Goal: Information Seeking & Learning: Learn about a topic

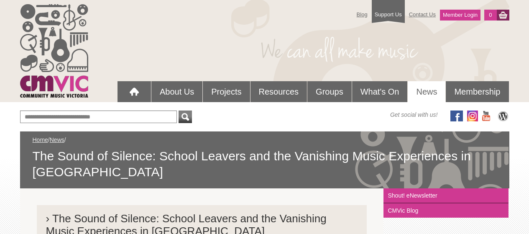
scroll to position [315, 0]
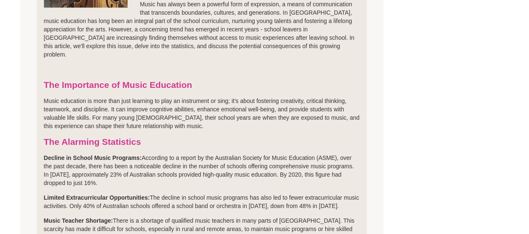
drag, startPoint x: 155, startPoint y: 163, endPoint x: 161, endPoint y: 159, distance: 7.1
click at [155, 163] on p "Decline in School Music Programs: According to a report by the Australian Socie…" at bounding box center [202, 170] width 316 height 33
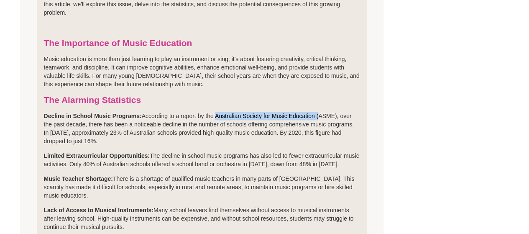
drag, startPoint x: 217, startPoint y: 95, endPoint x: 320, endPoint y: 95, distance: 103.7
click at [320, 112] on p "Decline in School Music Programs: According to a report by the Australian Socie…" at bounding box center [202, 128] width 316 height 33
drag, startPoint x: 338, startPoint y: 95, endPoint x: 218, endPoint y: 95, distance: 120.1
click at [218, 112] on p "Decline in School Music Programs: According to a report by the Australian Socie…" at bounding box center [202, 128] width 316 height 33
copy p "Australian Society for Music Education (ASME)"
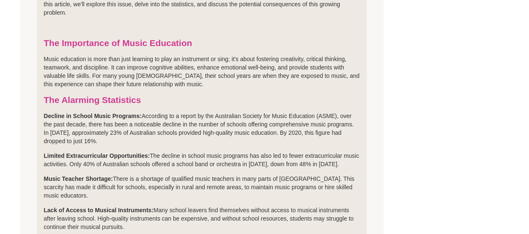
click at [344, 151] on p "Limited Extracurricular Opportunities: The decline in school music programs has…" at bounding box center [202, 159] width 316 height 17
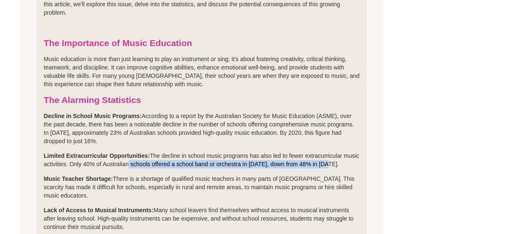
drag, startPoint x: 325, startPoint y: 143, endPoint x: 140, endPoint y: 145, distance: 185.7
click at [140, 151] on p "Limited Extracurricular Opportunities: The decline in school music programs has…" at bounding box center [202, 159] width 316 height 17
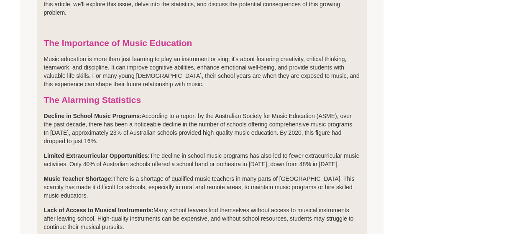
click at [44, 152] on strong "Limited Extracurricular Opportunities:" at bounding box center [97, 155] width 106 height 7
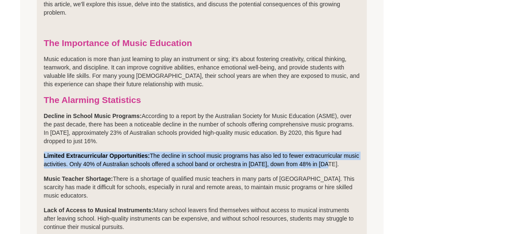
drag, startPoint x: 43, startPoint y: 135, endPoint x: 348, endPoint y: 142, distance: 305.0
click at [348, 142] on li "› The Sound of Silence: School Leavers and the Vanishing Music Experiences in […" at bounding box center [202, 221] width 330 height 747
copy p "Limited Extracurricular Opportunities: The decline in school music programs has…"
